Goal: Task Accomplishment & Management: Complete application form

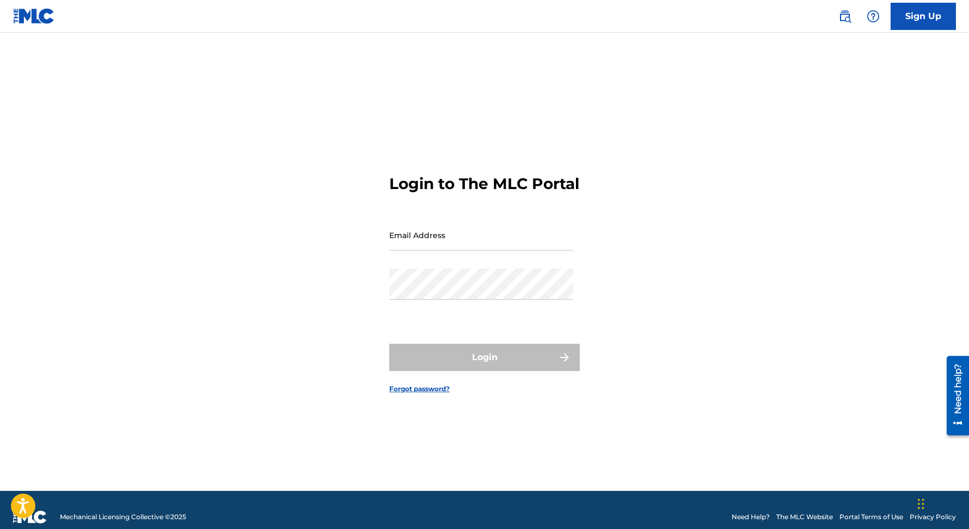
type input "[EMAIL_ADDRESS][DOMAIN_NAME]"
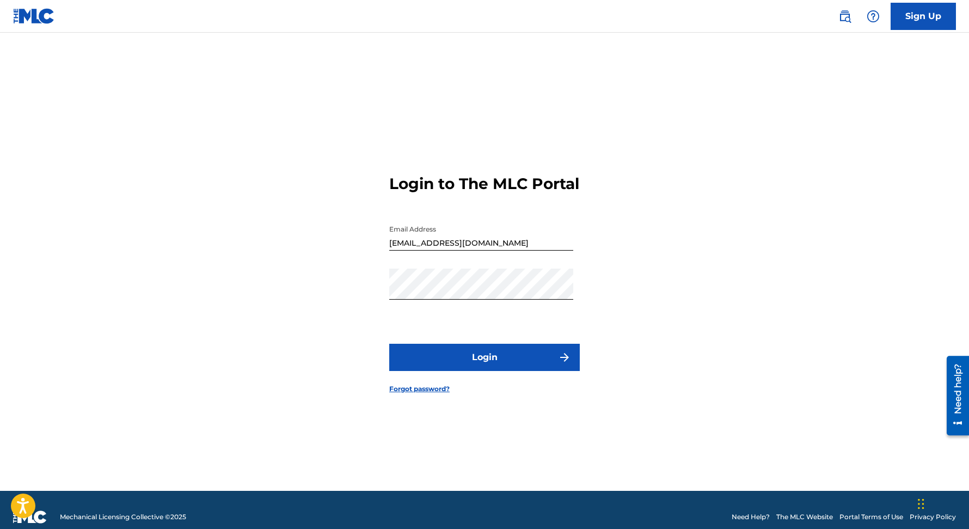
click at [444, 367] on button "Login" at bounding box center [484, 356] width 191 height 27
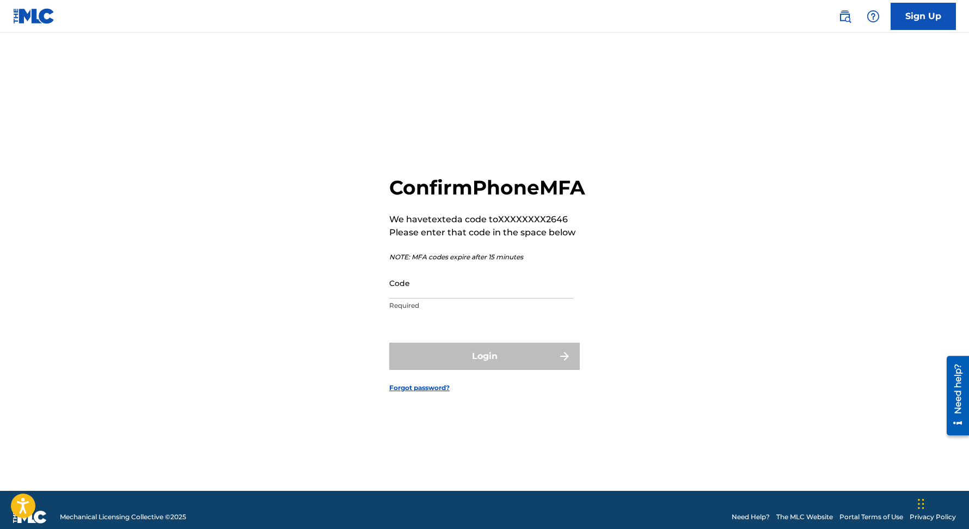
click at [459, 298] on input "Code" at bounding box center [481, 282] width 184 height 31
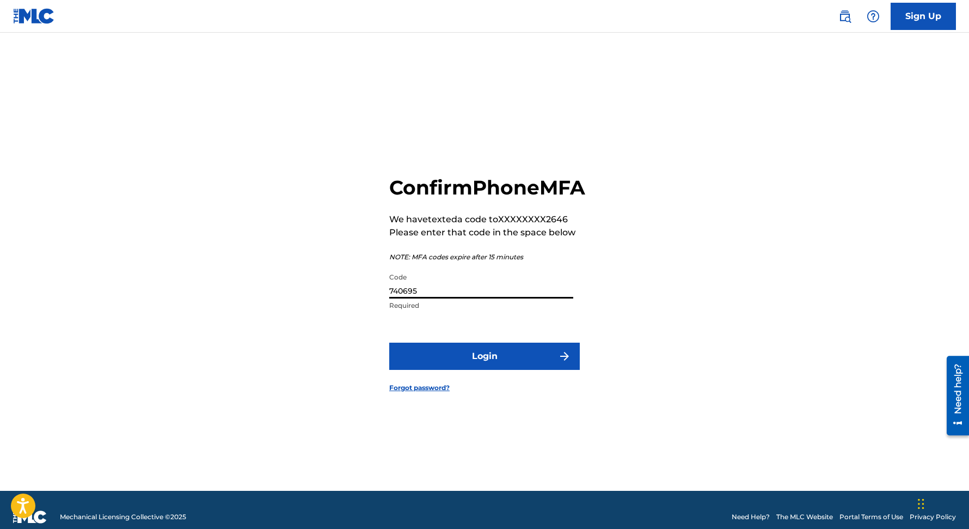
type input "740695"
click at [389, 342] on button "Login" at bounding box center [484, 355] width 191 height 27
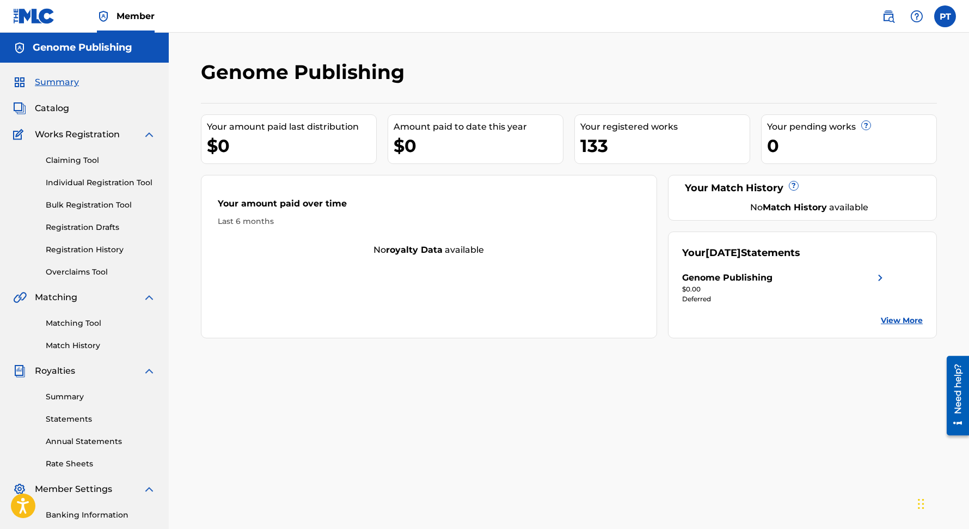
click at [91, 180] on link "Individual Registration Tool" at bounding box center [101, 182] width 110 height 11
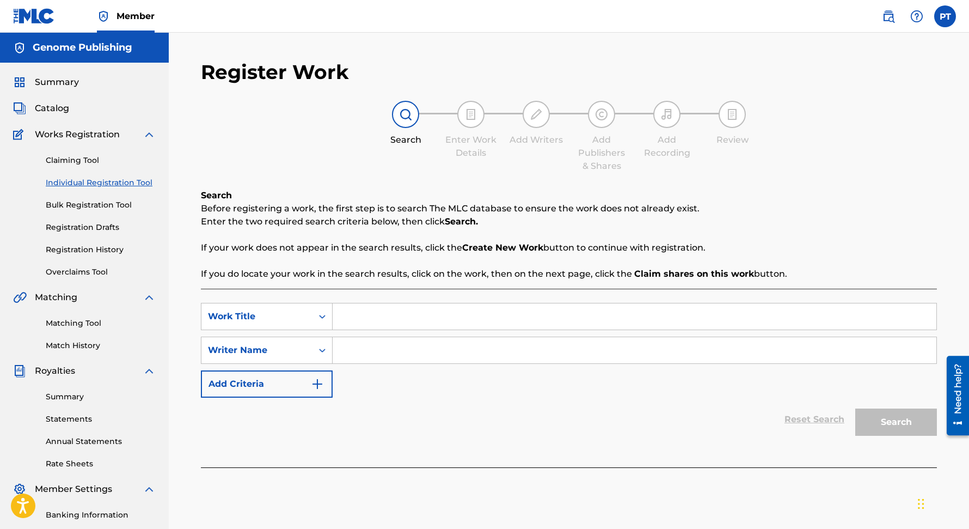
paste input "Lover and Heart"
type input "Lover and Heart"
click at [438, 352] on input "Search Form" at bounding box center [635, 350] width 604 height 26
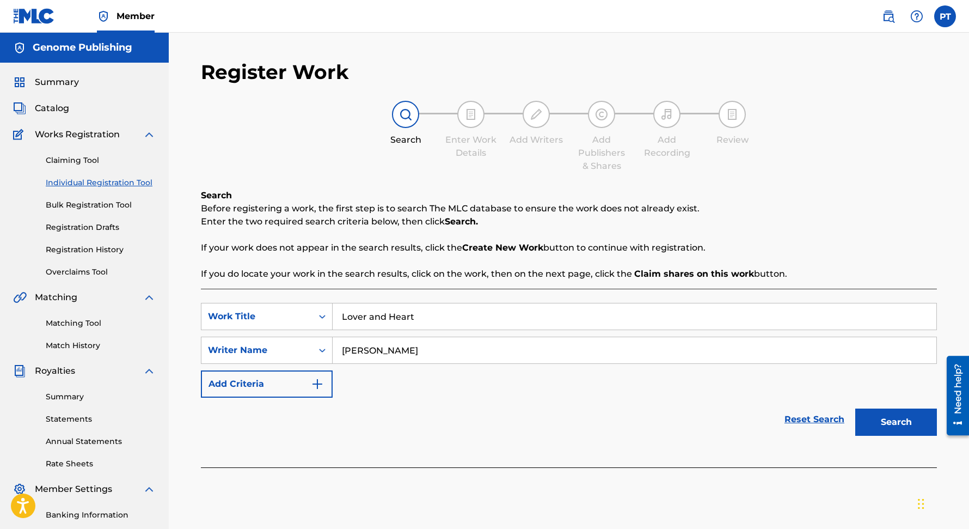
type input "[PERSON_NAME]"
click at [855, 408] on button "Search" at bounding box center [896, 421] width 82 height 27
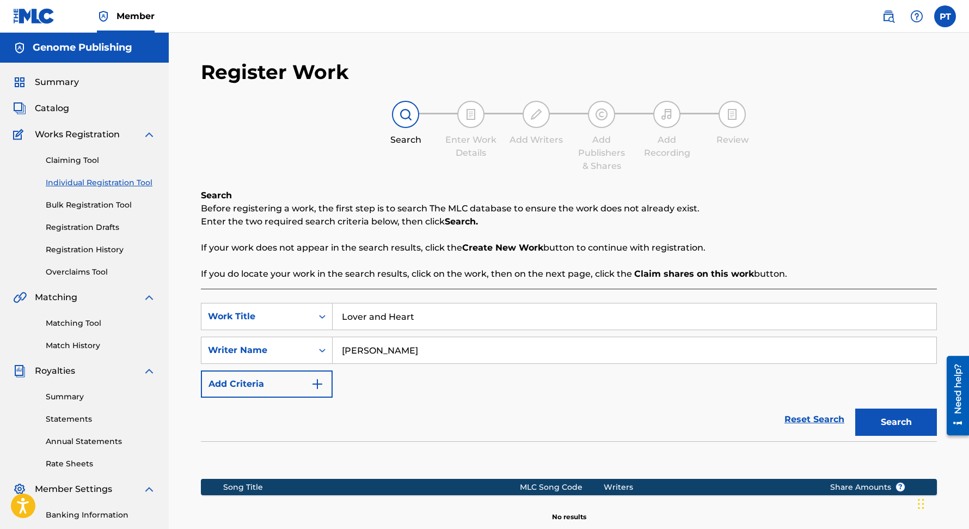
click at [894, 416] on button "Search" at bounding box center [896, 421] width 82 height 27
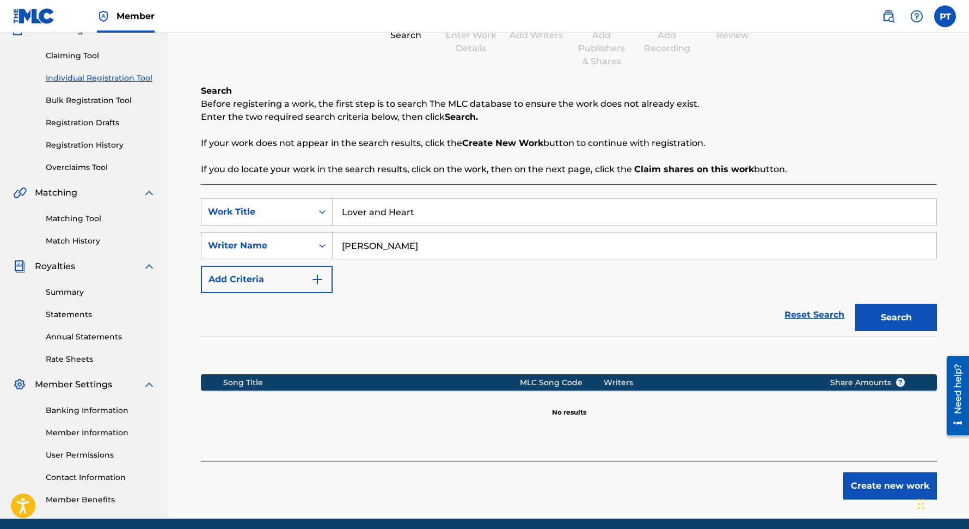
scroll to position [146, 0]
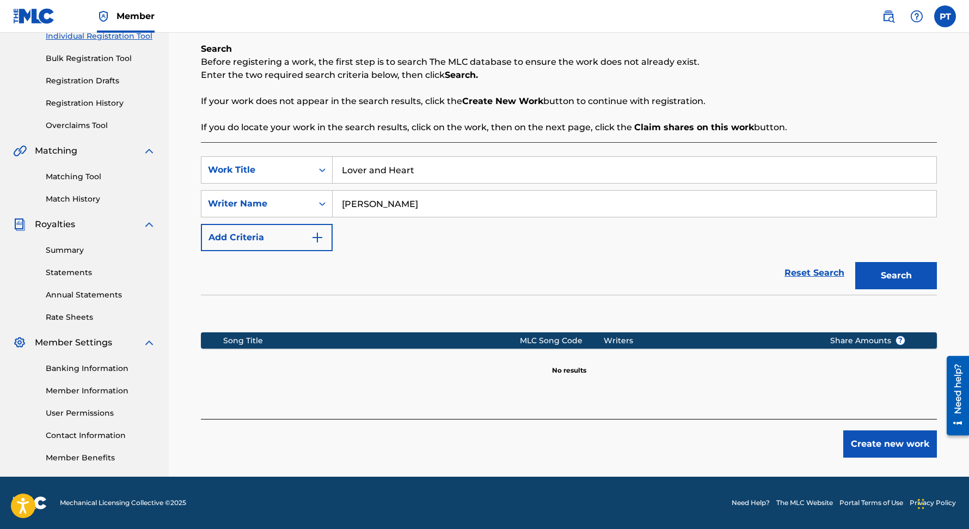
click at [881, 442] on button "Create new work" at bounding box center [890, 443] width 94 height 27
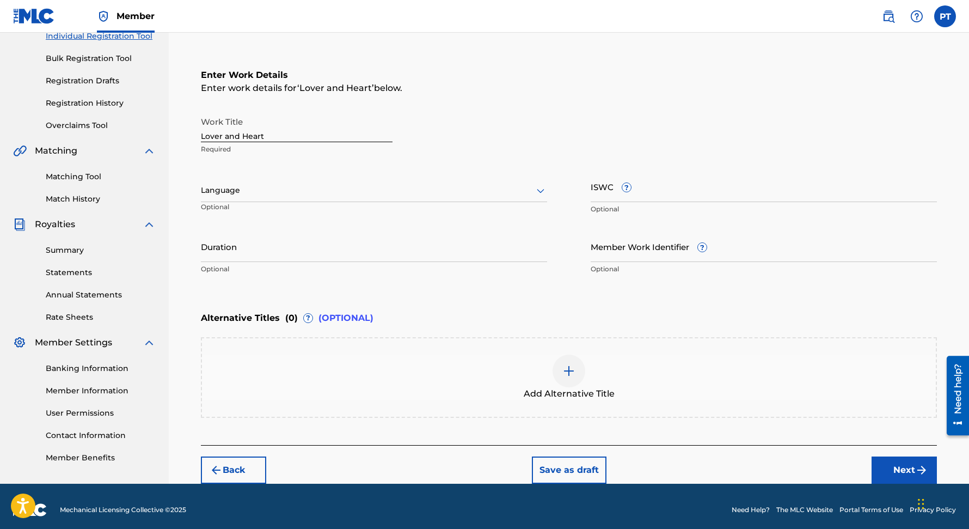
click at [301, 197] on div at bounding box center [374, 190] width 346 height 14
click at [248, 211] on div "English" at bounding box center [373, 214] width 345 height 24
click at [901, 466] on button "Next" at bounding box center [903, 469] width 65 height 27
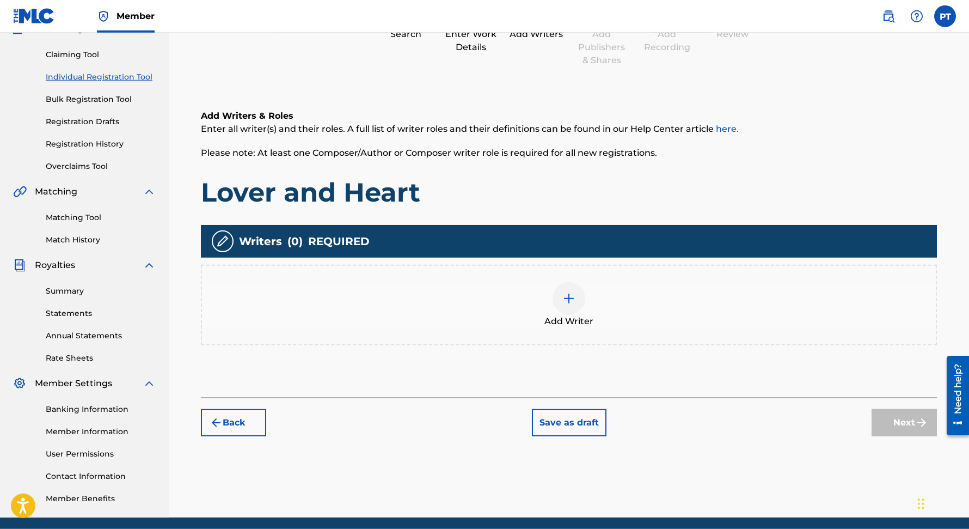
scroll to position [142, 0]
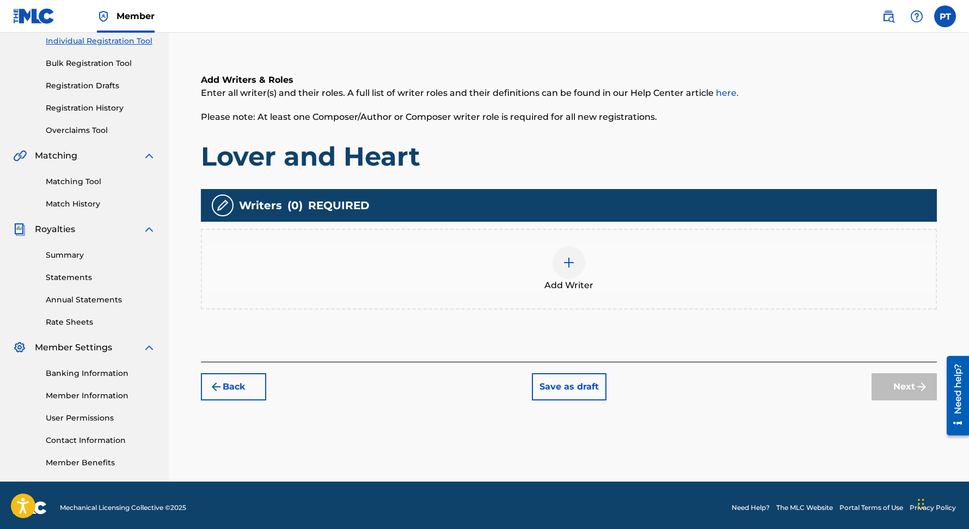
click at [571, 257] on img at bounding box center [568, 262] width 13 height 13
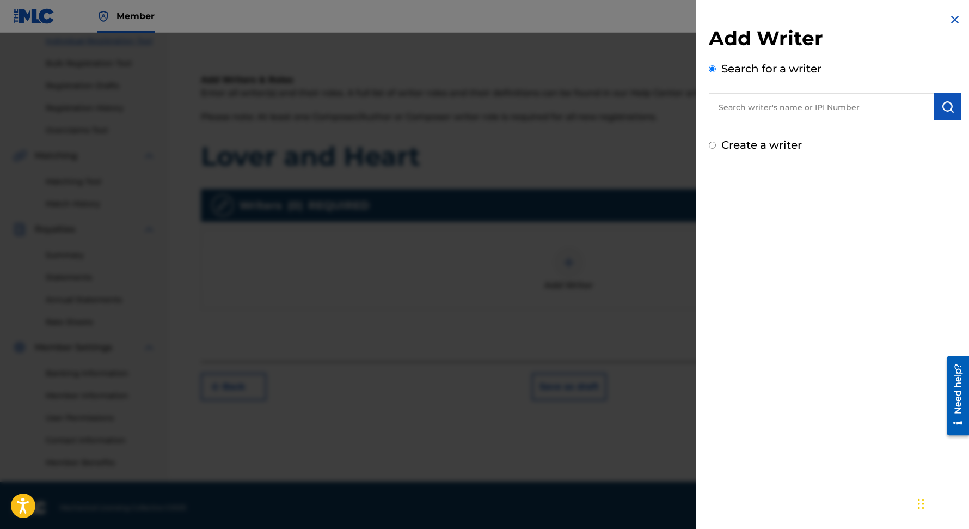
click at [864, 106] on input "text" at bounding box center [821, 106] width 225 height 27
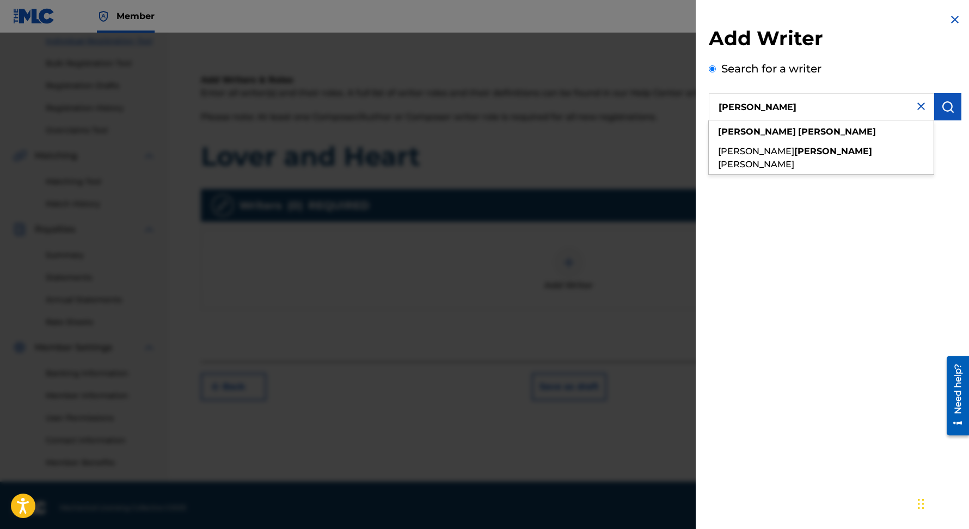
type input "[PERSON_NAME]"
click at [813, 318] on div "Add Writer Search for a writer [PERSON_NAME] [PERSON_NAME] [PERSON_NAME] Create…" at bounding box center [835, 264] width 279 height 529
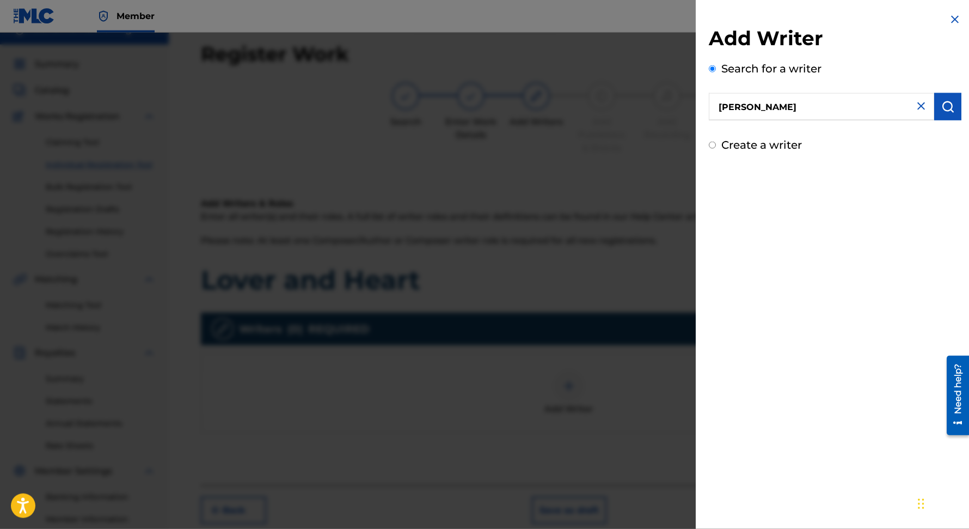
scroll to position [0, 0]
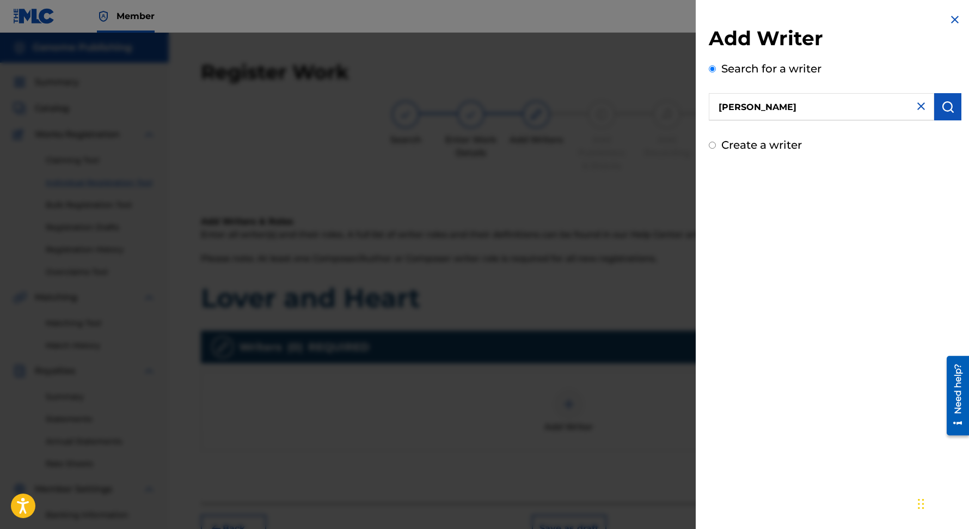
drag, startPoint x: 955, startPoint y: 106, endPoint x: 954, endPoint y: 114, distance: 8.2
click at [954, 107] on button "submit" at bounding box center [947, 106] width 27 height 27
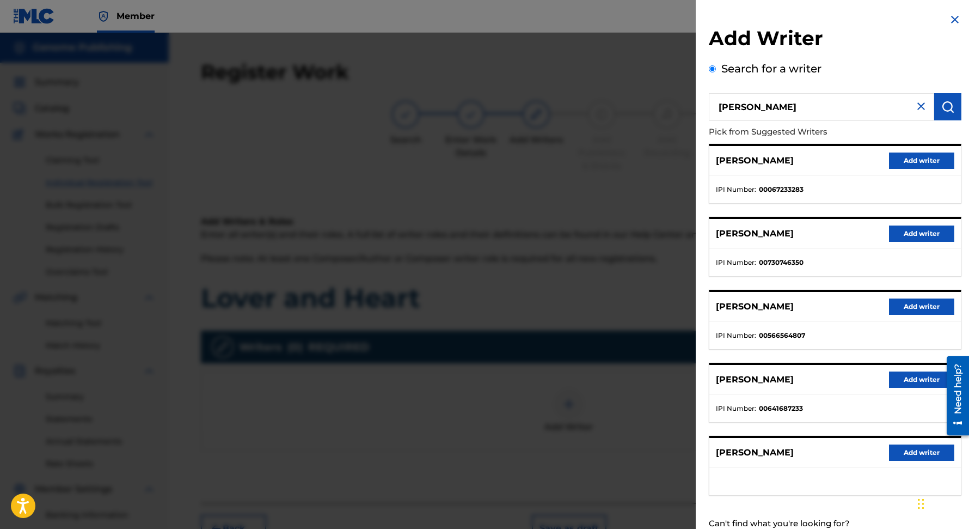
click at [919, 449] on button "Add writer" at bounding box center [921, 452] width 65 height 16
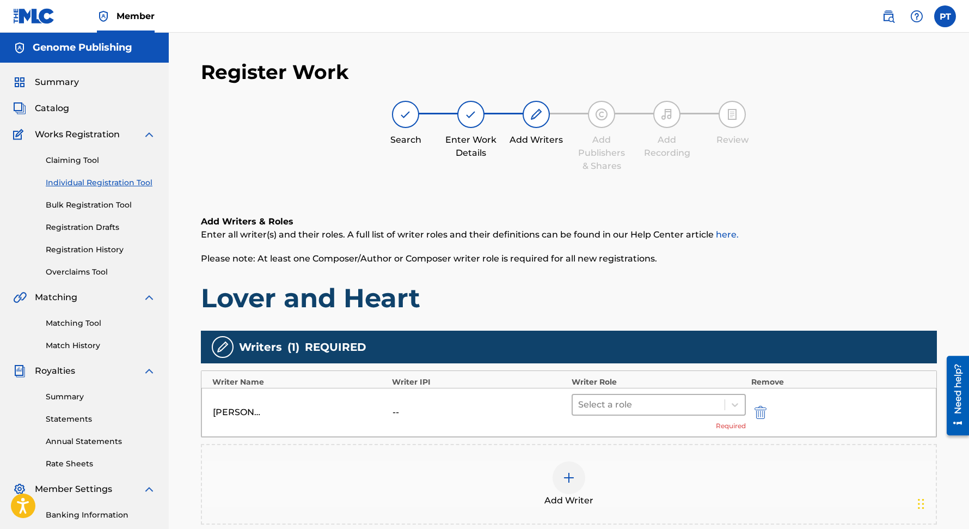
click at [640, 406] on div at bounding box center [648, 404] width 141 height 15
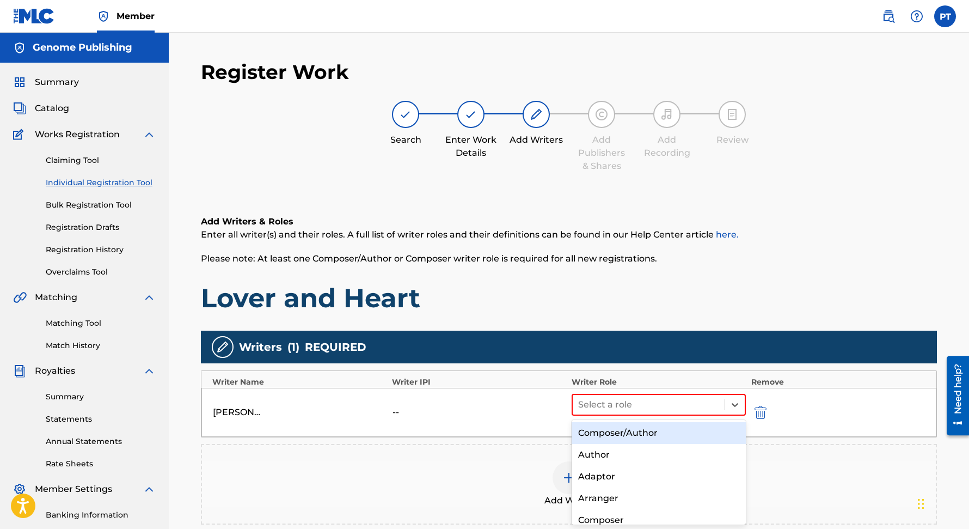
click at [621, 432] on div "Composer/Author" at bounding box center [659, 433] width 174 height 22
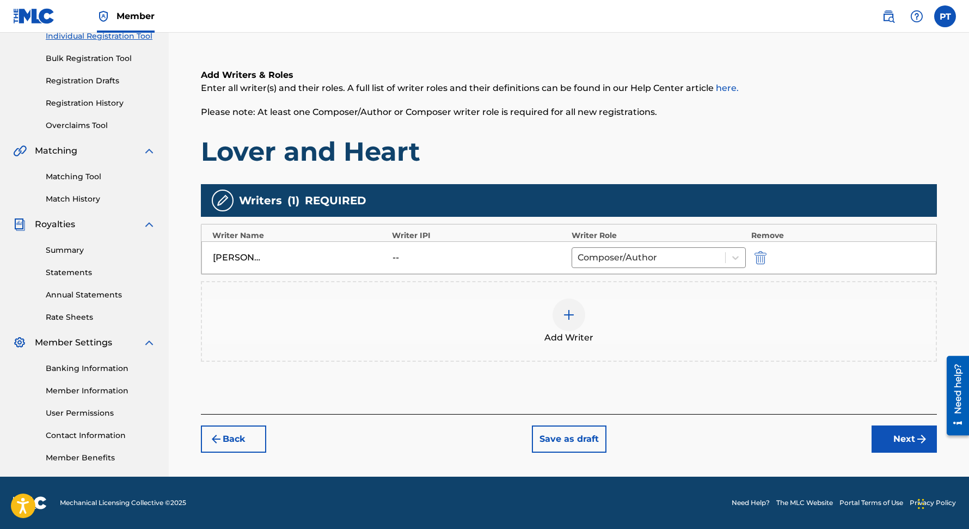
click at [889, 434] on button "Next" at bounding box center [903, 438] width 65 height 27
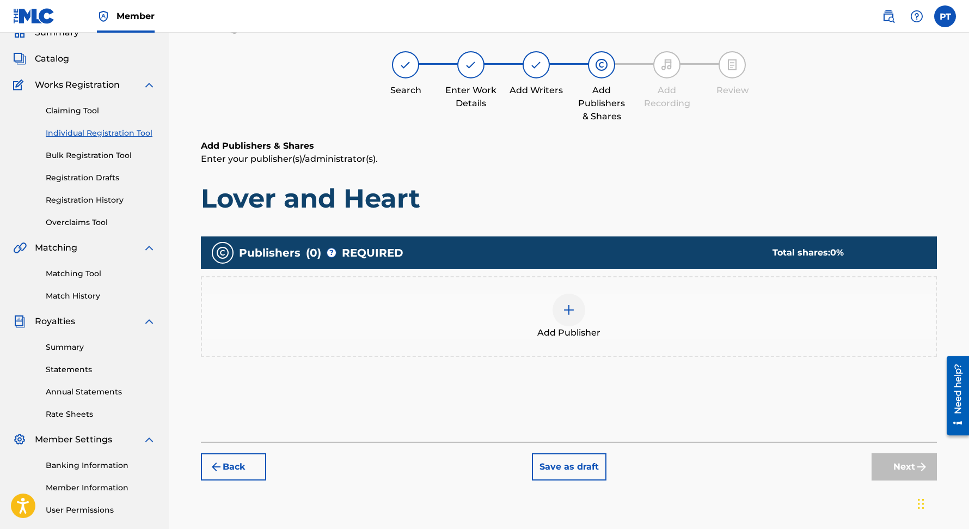
scroll to position [49, 0]
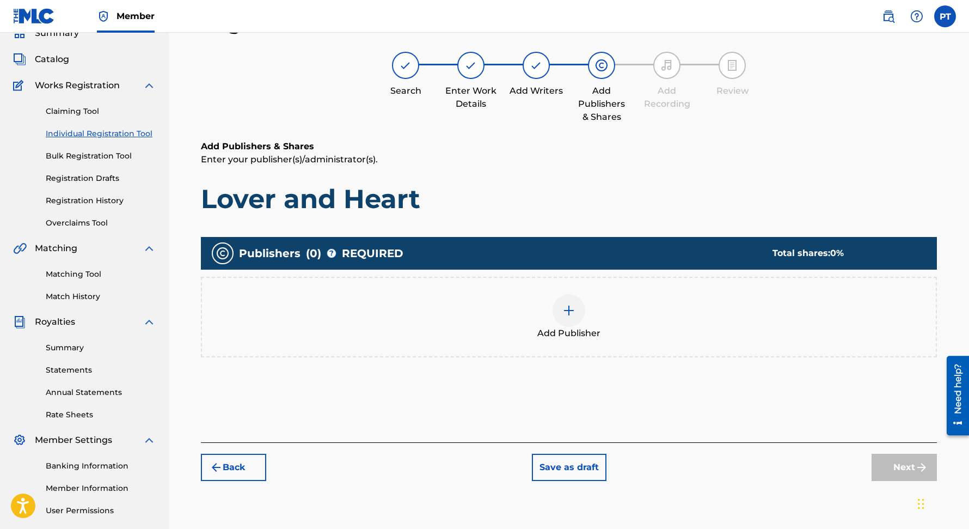
click at [573, 311] on img at bounding box center [568, 310] width 13 height 13
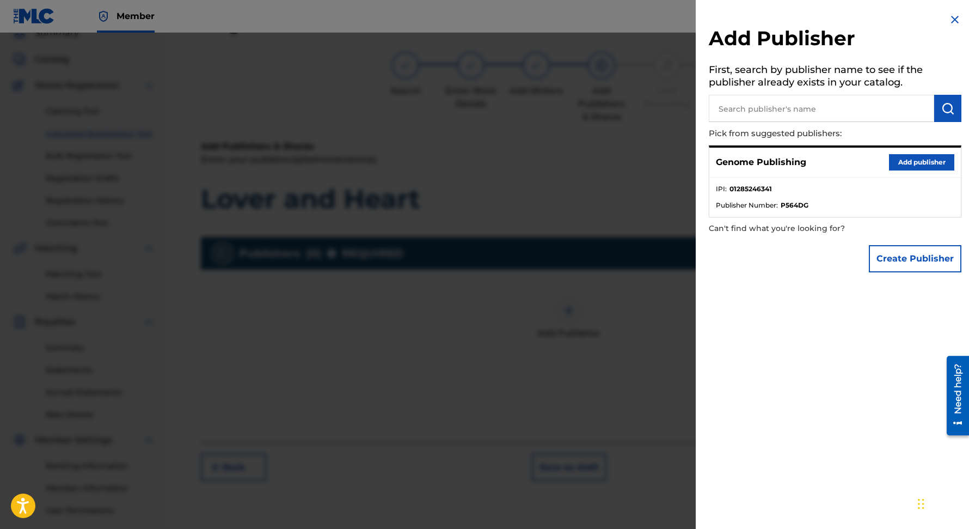
click at [908, 159] on button "Add publisher" at bounding box center [921, 162] width 65 height 16
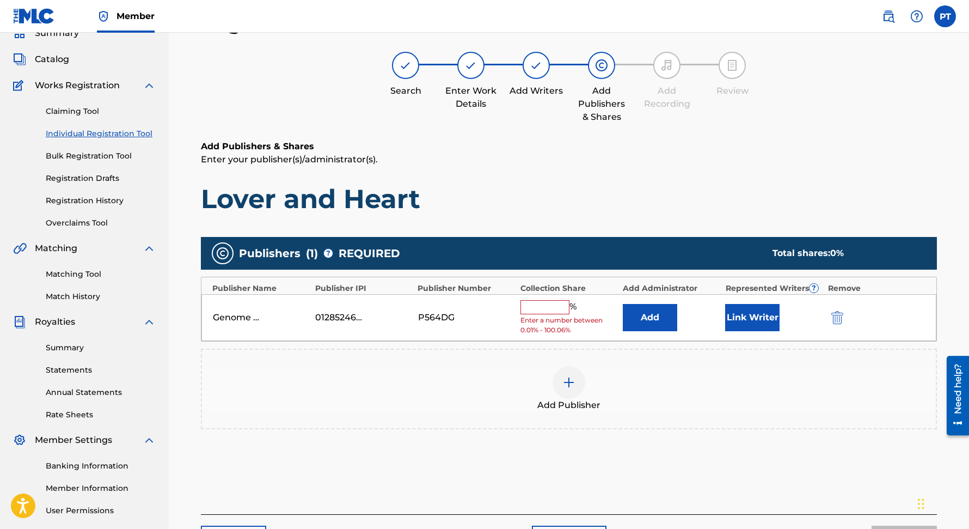
drag, startPoint x: 552, startPoint y: 303, endPoint x: 546, endPoint y: 315, distance: 13.4
click at [551, 303] on input "text" at bounding box center [544, 307] width 49 height 14
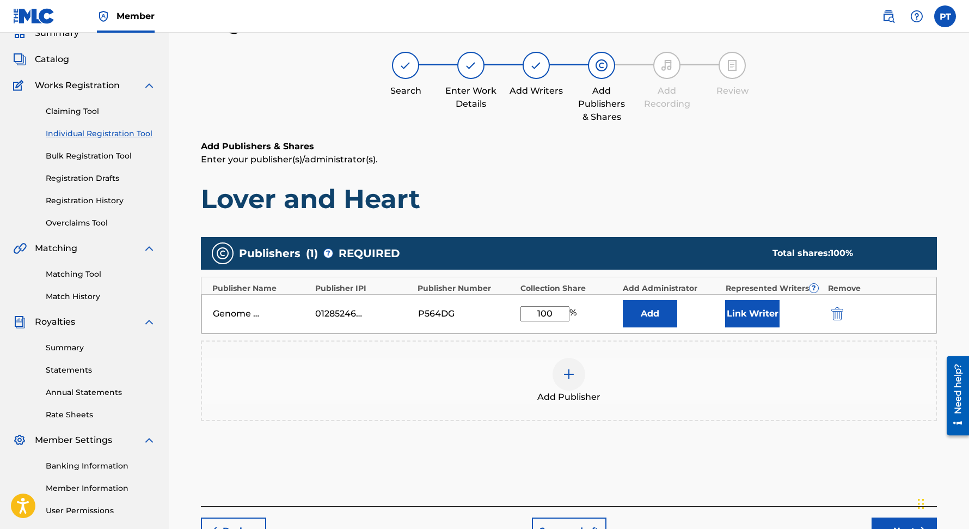
type input "100"
click at [748, 308] on button "Link Writer" at bounding box center [752, 313] width 54 height 27
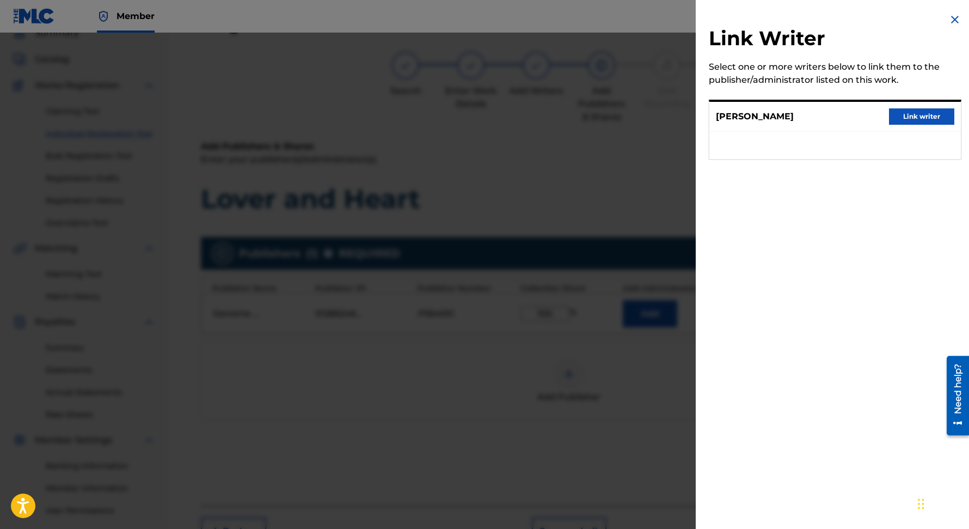
click at [909, 115] on button "Link writer" at bounding box center [921, 116] width 65 height 16
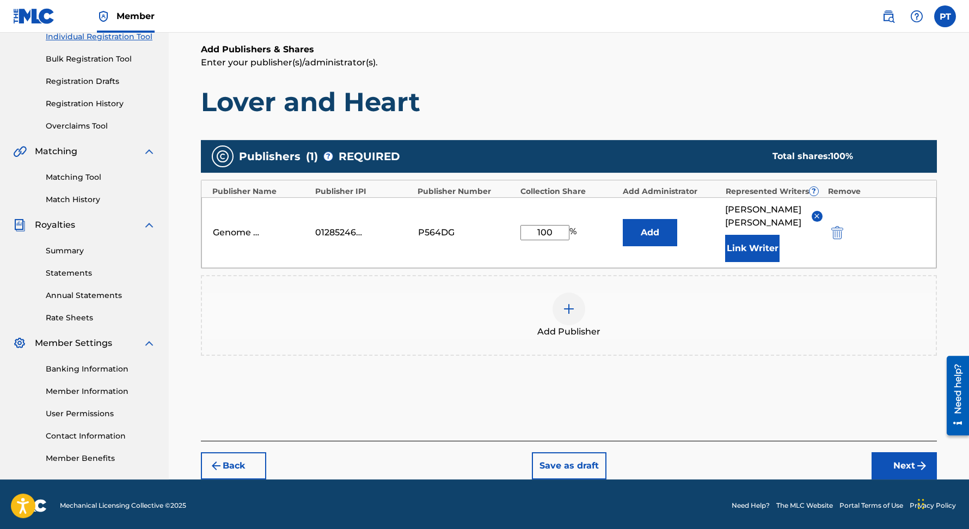
scroll to position [146, 0]
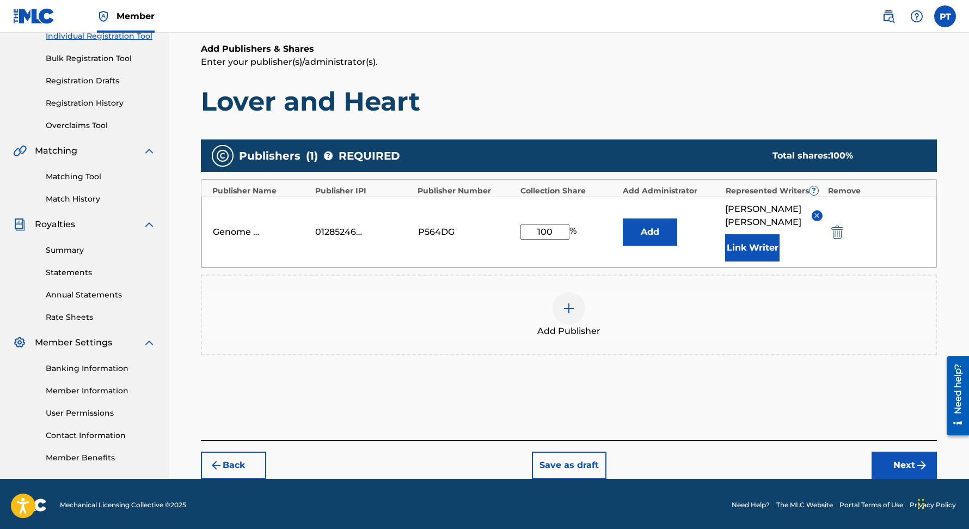
click at [901, 453] on button "Next" at bounding box center [903, 464] width 65 height 27
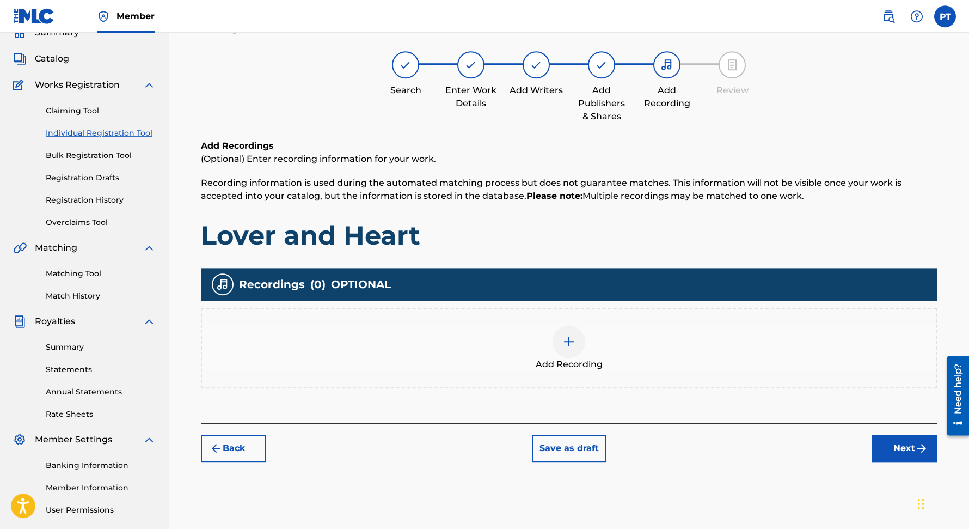
scroll to position [49, 0]
click at [568, 345] on img at bounding box center [568, 341] width 13 height 13
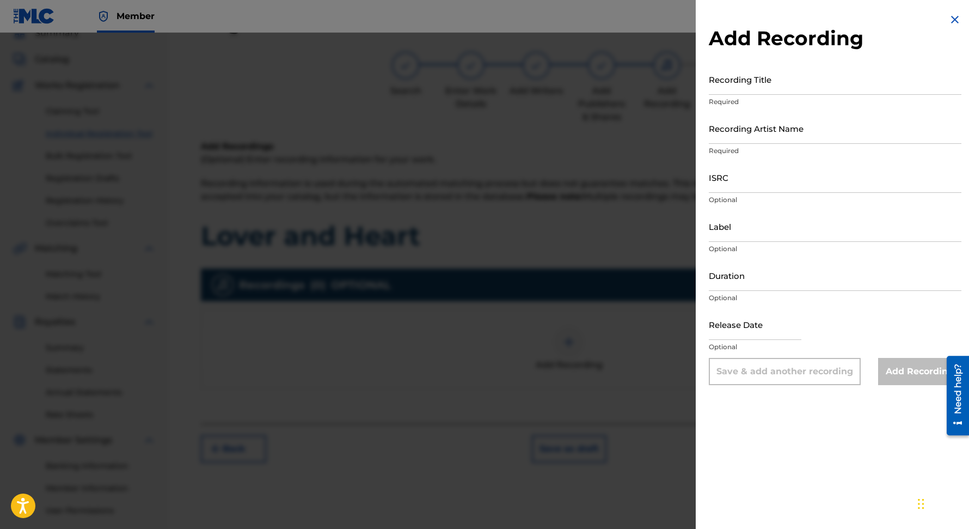
click at [809, 90] on input "Recording Title" at bounding box center [835, 79] width 253 height 31
paste input "Lover and Heart"
type input "Lover and Heart"
click at [770, 136] on input "Recording Artist Name" at bounding box center [835, 128] width 253 height 31
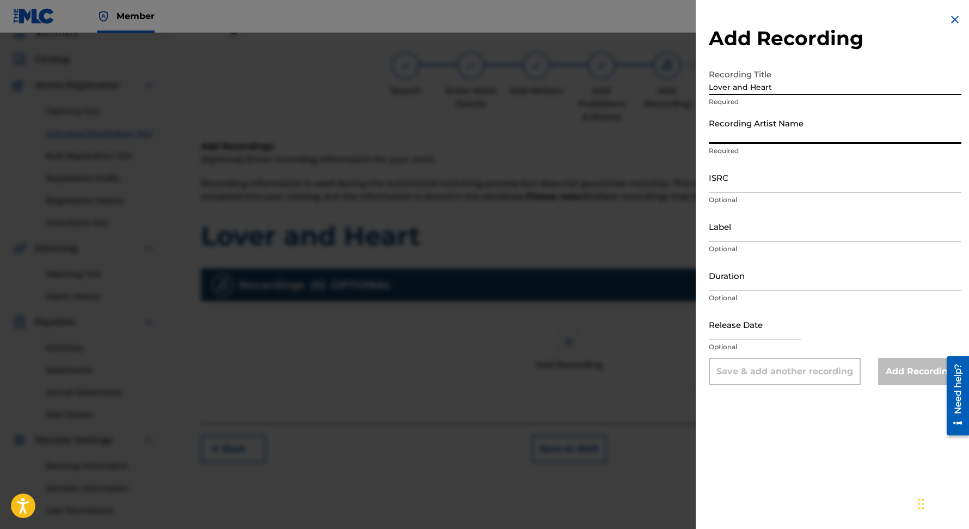
click at [759, 137] on input "Recording Artist Name" at bounding box center [835, 128] width 253 height 31
click at [754, 139] on input "Recording Artist Name" at bounding box center [835, 128] width 253 height 31
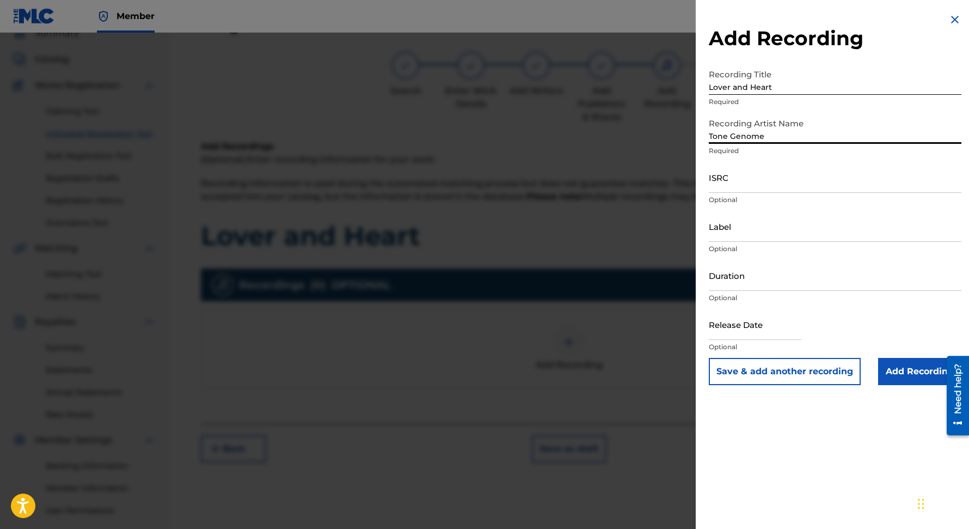
type input "Tone Genome"
click at [782, 335] on input "text" at bounding box center [755, 324] width 93 height 31
select select "7"
select select "2025"
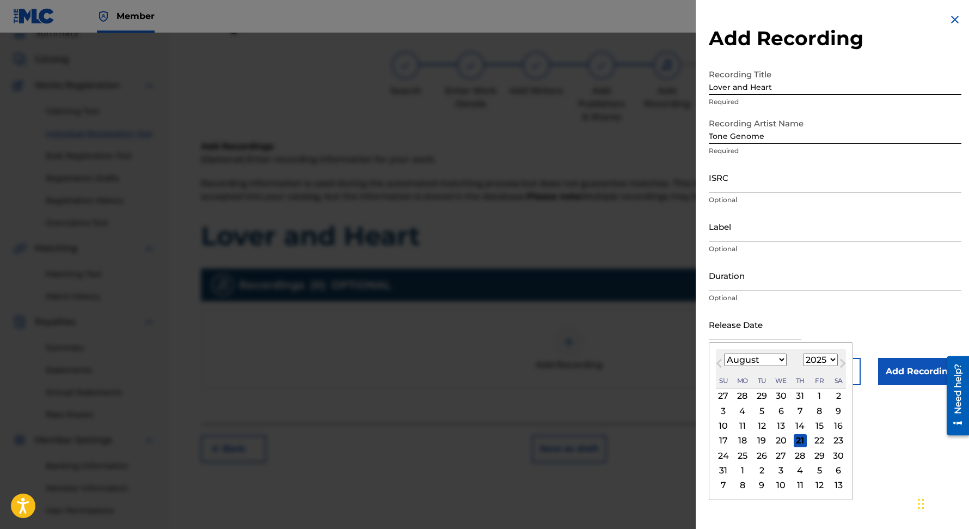
click at [797, 437] on div "21" at bounding box center [800, 440] width 13 height 13
type input "[DATE]"
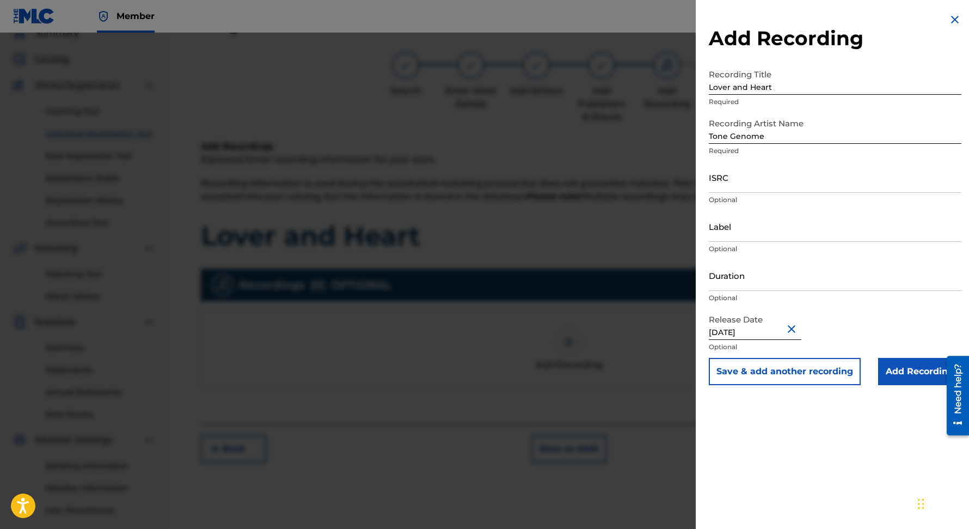
click at [904, 372] on input "Add Recording" at bounding box center [919, 371] width 83 height 27
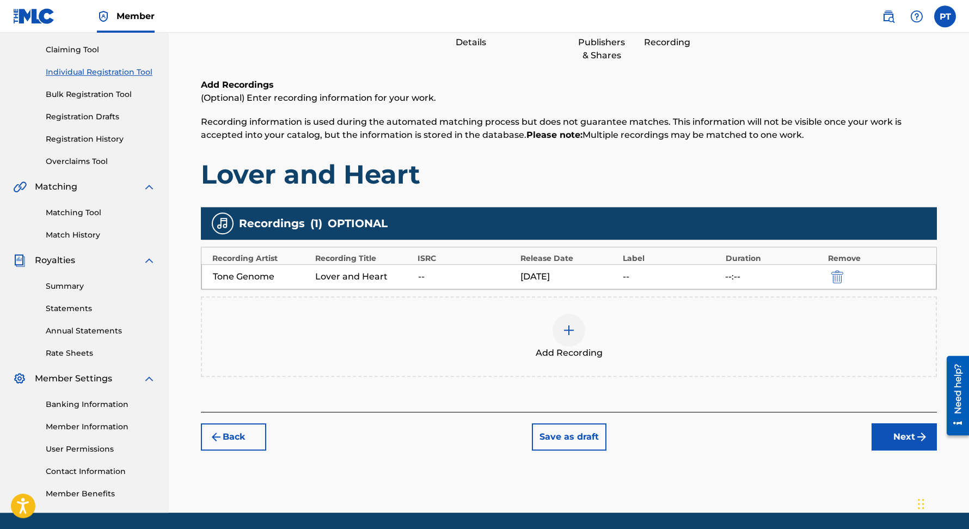
scroll to position [142, 0]
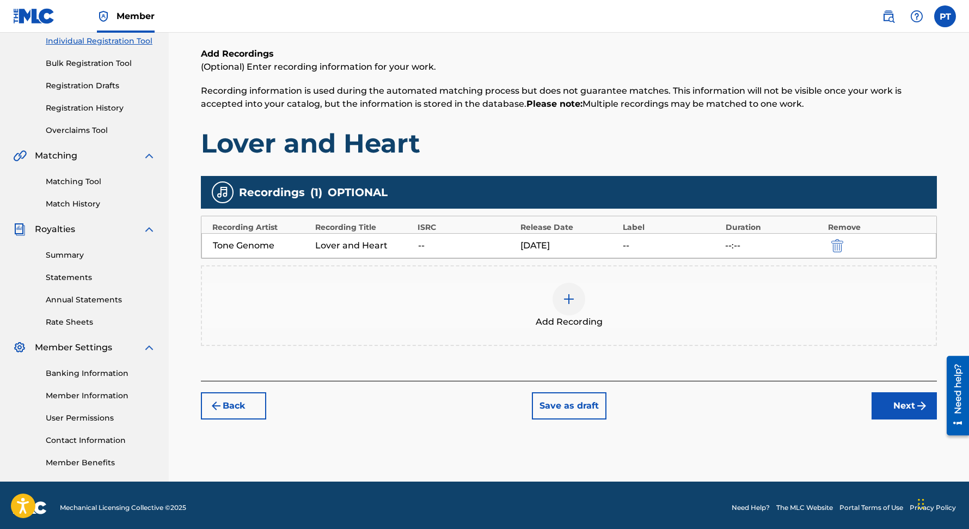
click at [895, 412] on button "Next" at bounding box center [903, 405] width 65 height 27
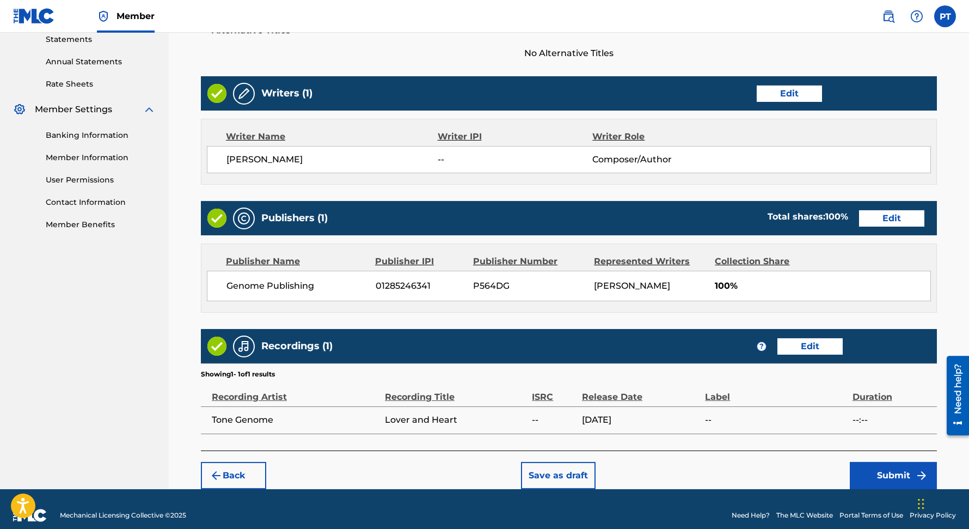
scroll to position [392, 0]
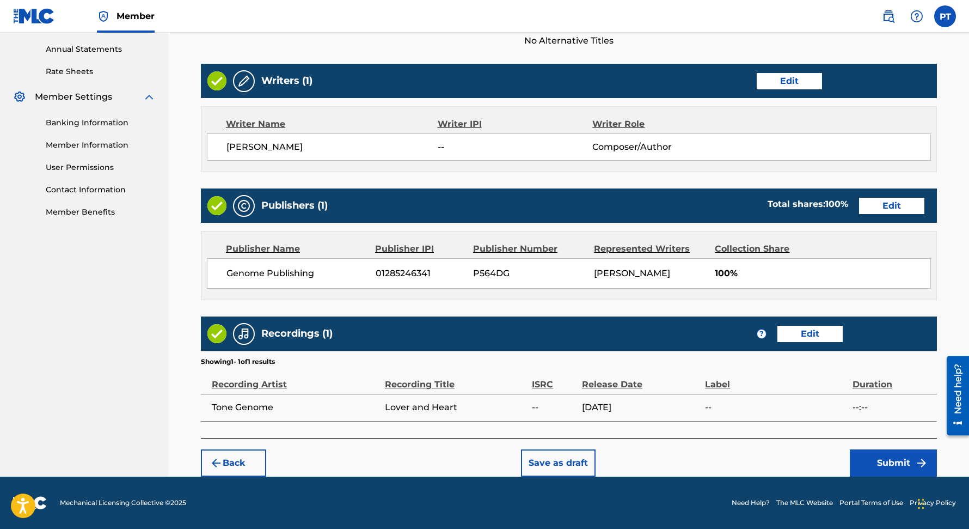
click at [889, 461] on button "Submit" at bounding box center [893, 462] width 87 height 27
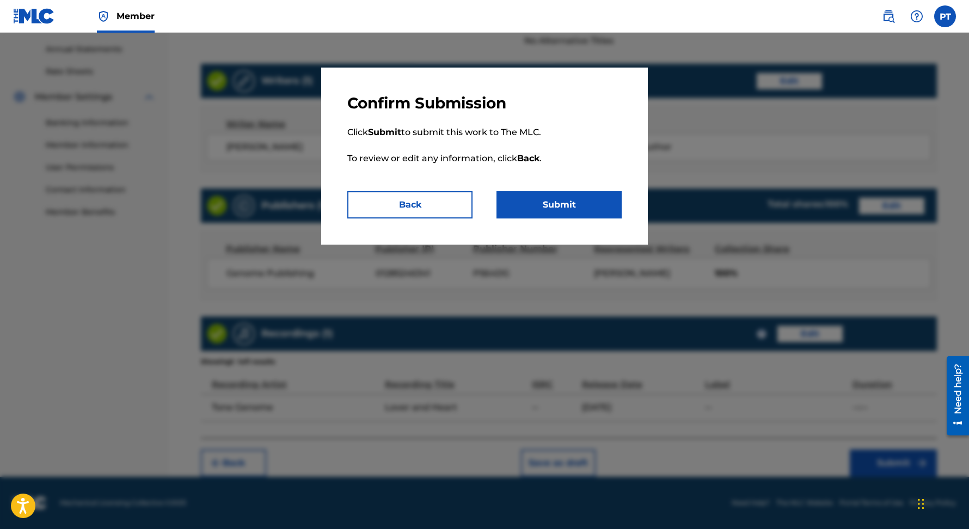
click at [593, 196] on button "Submit" at bounding box center [558, 204] width 125 height 27
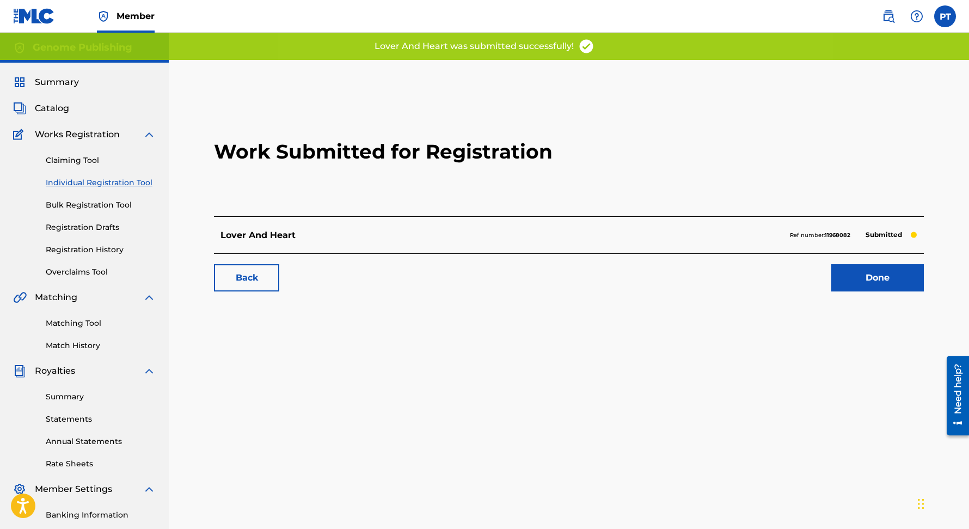
click at [870, 278] on link "Done" at bounding box center [877, 277] width 93 height 27
